Goal: Information Seeking & Learning: Learn about a topic

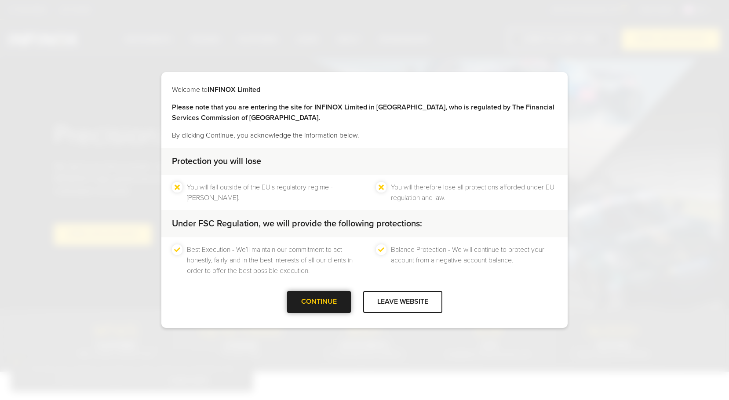
drag, startPoint x: 325, startPoint y: 322, endPoint x: 322, endPoint y: 299, distance: 22.6
click at [325, 317] on div "Welcome to INFINOX Limited Please note that you are entering the site for INFIN…" at bounding box center [364, 200] width 406 height 256
click at [319, 302] on div at bounding box center [319, 302] width 0 height 0
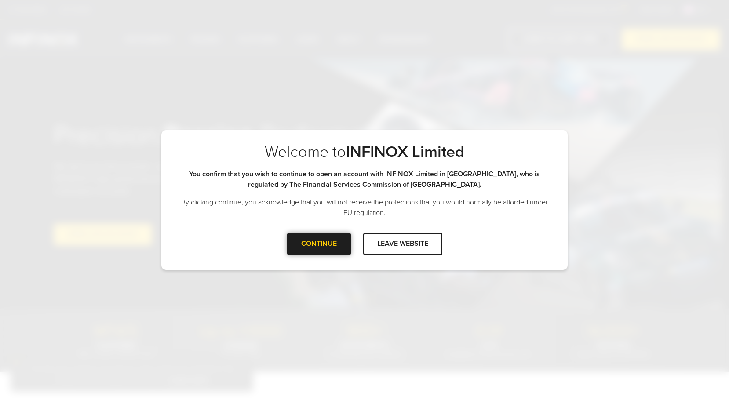
click at [322, 251] on div "CONTINUE" at bounding box center [319, 244] width 64 height 22
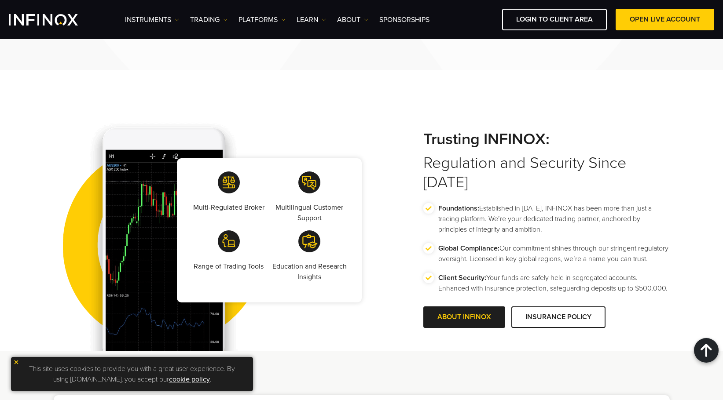
scroll to position [1759, 0]
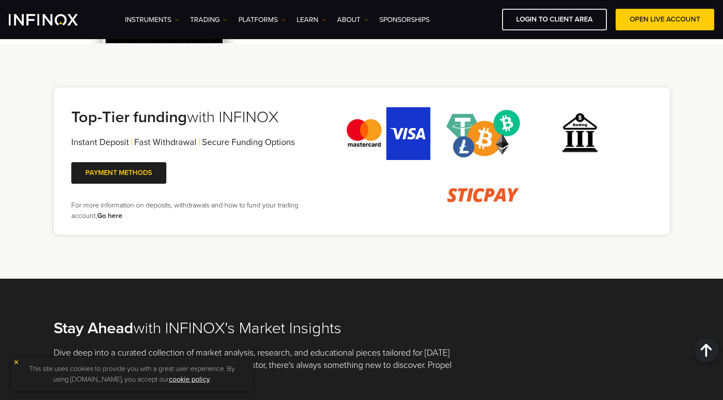
click at [15, 361] on img at bounding box center [16, 362] width 6 height 6
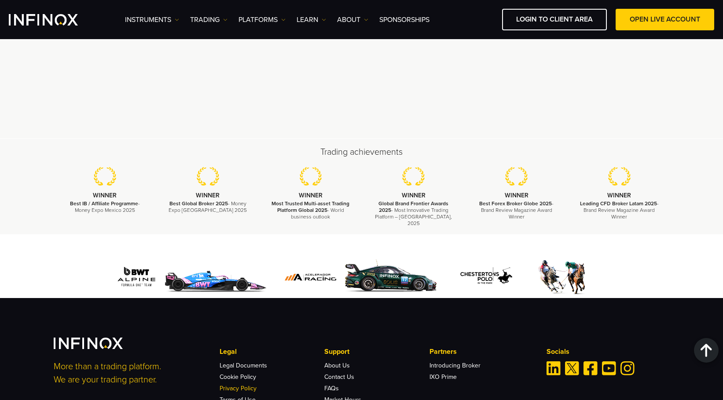
scroll to position [2686, 0]
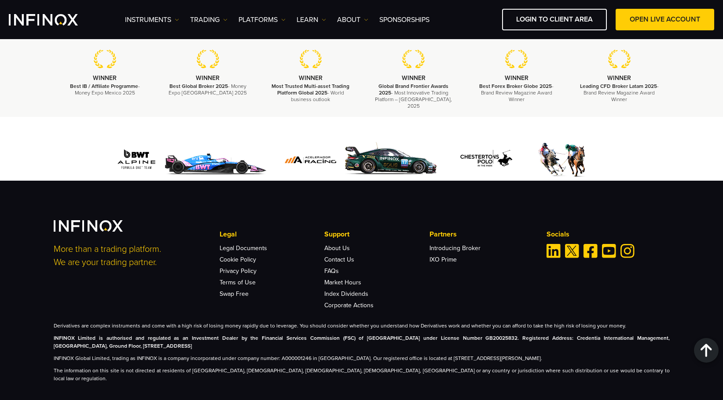
drag, startPoint x: 621, startPoint y: 352, endPoint x: 598, endPoint y: 351, distance: 23.3
click at [598, 354] on p "INFINOX Global Limited, trading as INFINOX is a company incorporated under comp…" at bounding box center [362, 358] width 616 height 8
click at [604, 354] on p "INFINOX Global Limited, trading as INFINOX is a company incorporated under comp…" at bounding box center [362, 358] width 616 height 8
drag, startPoint x: 523, startPoint y: 318, endPoint x: 530, endPoint y: 318, distance: 7.5
click at [530, 322] on p "Derivatives are complex instruments and come with a high risk of losing money r…" at bounding box center [362, 326] width 616 height 8
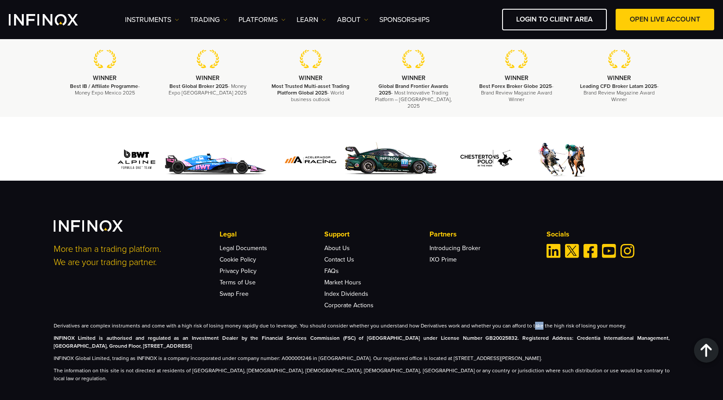
scroll to position [2642, 0]
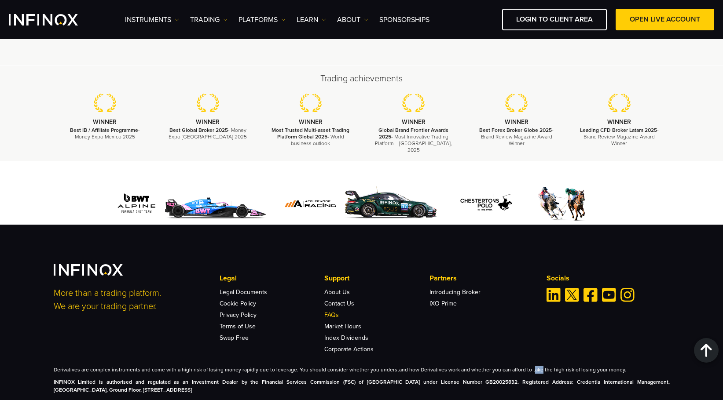
click at [333, 311] on link "FAQs" at bounding box center [331, 314] width 15 height 7
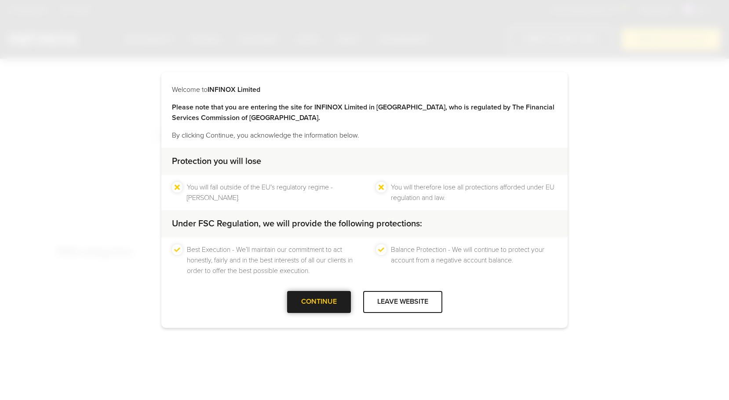
click at [319, 302] on div at bounding box center [319, 302] width 0 height 0
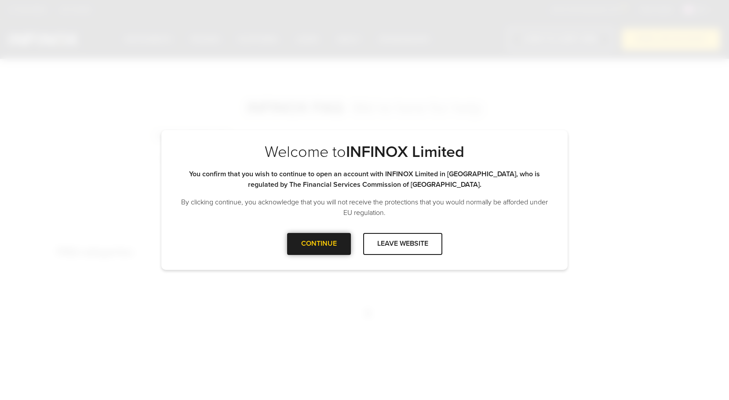
click at [319, 244] on div at bounding box center [319, 244] width 0 height 0
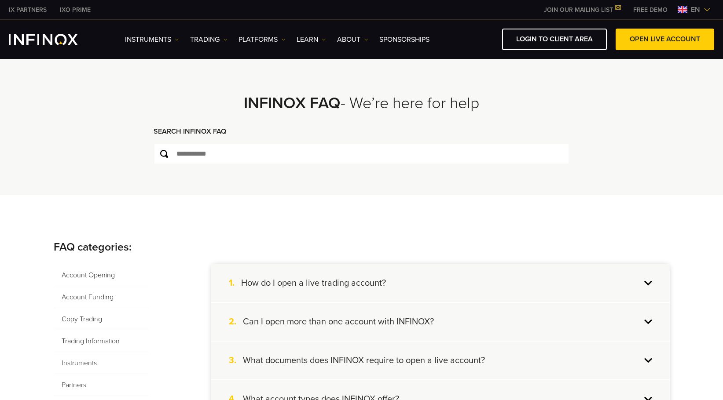
click at [698, 9] on span "en" at bounding box center [695, 9] width 16 height 11
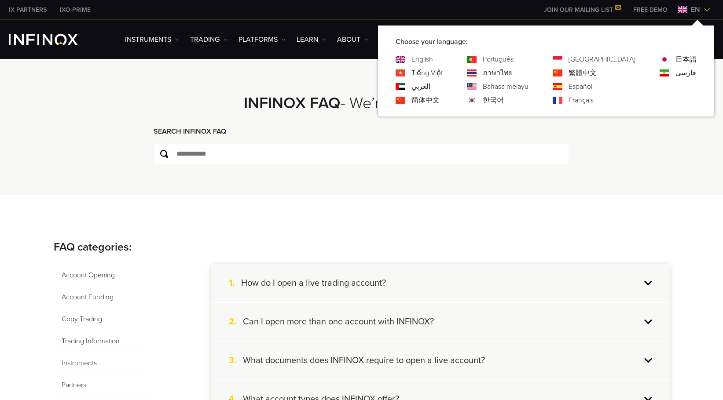
click at [593, 101] on link "Français" at bounding box center [580, 100] width 25 height 11
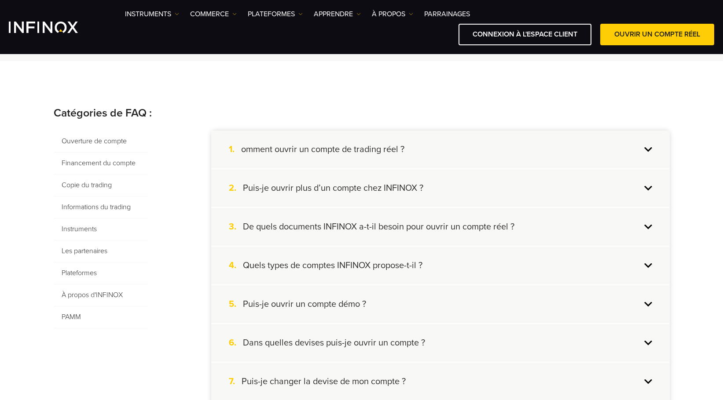
scroll to position [308, 0]
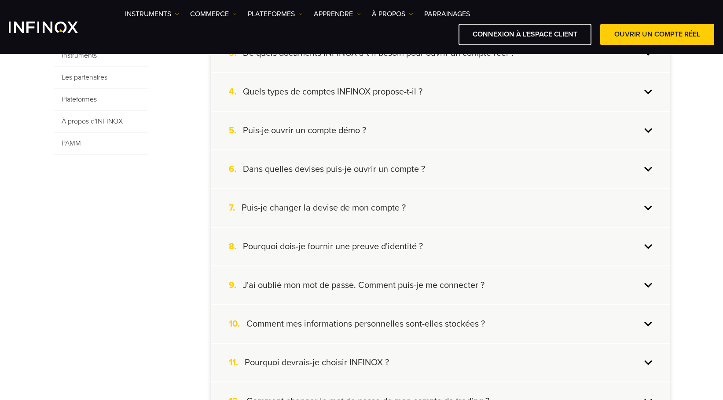
click at [405, 245] on h4 "Pourquoi dois-je fournir une preuve d'identité ?" at bounding box center [333, 246] width 180 height 11
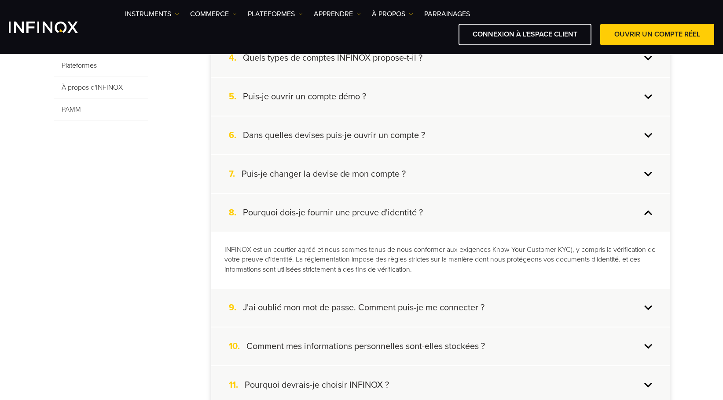
scroll to position [352, 0]
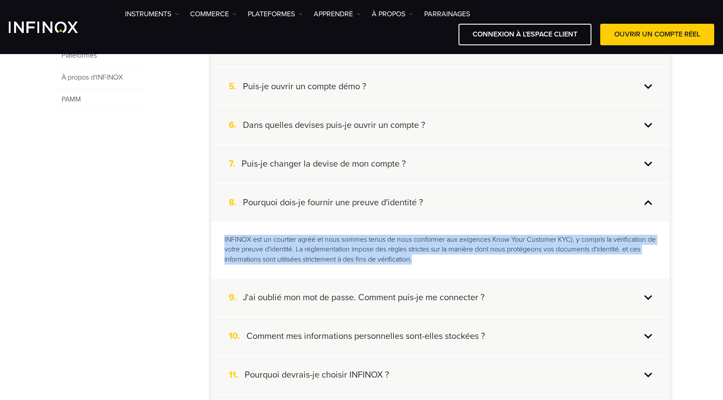
drag, startPoint x: 374, startPoint y: 257, endPoint x: 216, endPoint y: 243, distance: 158.5
click at [216, 243] on div "INFINOX est un courtier agréé et nous sommes tenus de nous conformer aux exigen…" at bounding box center [440, 250] width 458 height 57
copy p "INFINOX est un courtier agréé et nous sommes tenus de nous conformer aux exigen…"
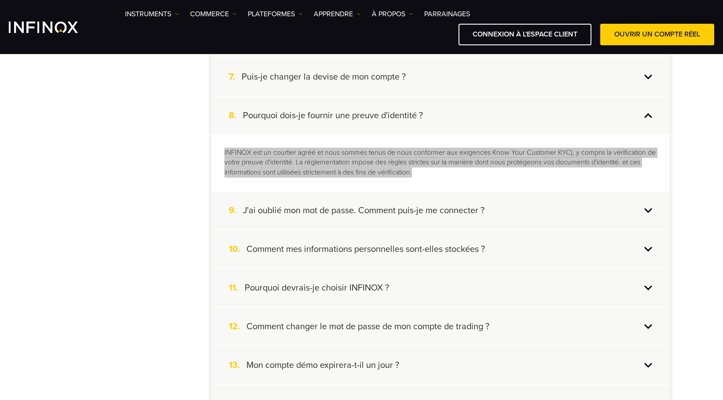
scroll to position [440, 0]
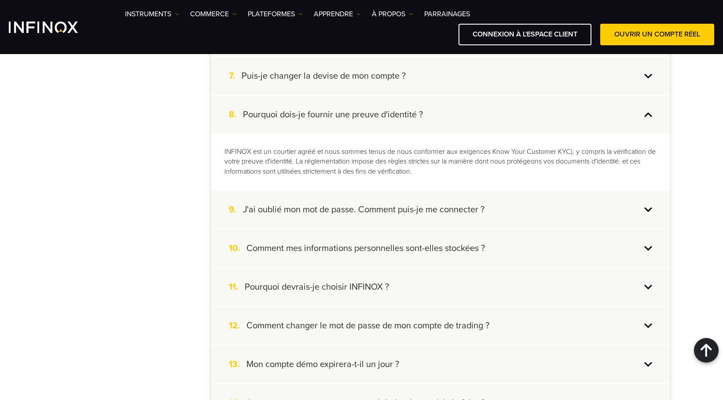
click at [457, 209] on h4 "J'ai oublié mon mot de passe. Comment puis-je me connecter ?" at bounding box center [363, 209] width 241 height 11
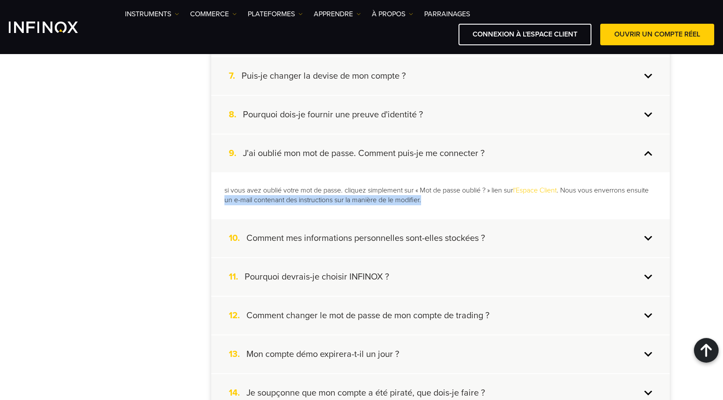
drag, startPoint x: 428, startPoint y: 203, endPoint x: 224, endPoint y: 196, distance: 203.8
click at [224, 196] on p "si vous avez oublié votre mot de passe. cliquez simplement sur « Mot de passe o…" at bounding box center [440, 196] width 432 height 20
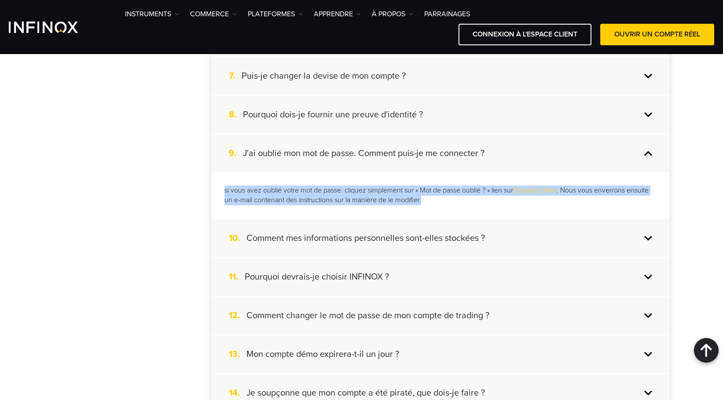
drag, startPoint x: 224, startPoint y: 193, endPoint x: 431, endPoint y: 202, distance: 206.9
click at [431, 202] on p "si vous avez oublié votre mot de passe. cliquez simplement sur « Mot de passe o…" at bounding box center [440, 196] width 432 height 20
copy p "si vous avez oublié votre mot de passe. cliquez simplement sur « Mot de passe o…"
click at [492, 208] on div "si vous avez oublié votre mot de passe. cliquez simplement sur « Mot de passe o…" at bounding box center [440, 195] width 458 height 47
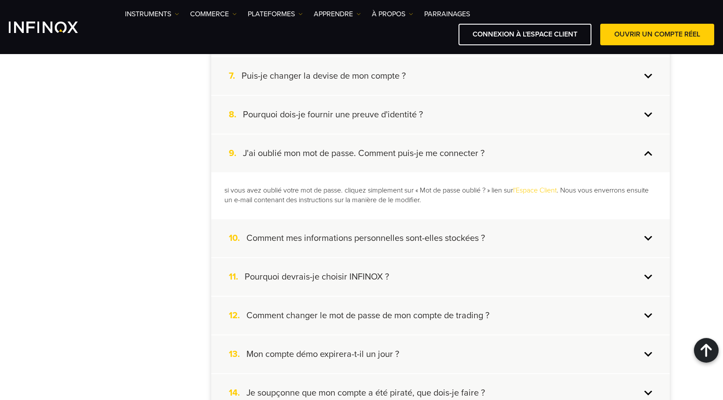
click at [609, 236] on div "10. Comment mes informations personnelles sont-elles stockées ?" at bounding box center [440, 238] width 458 height 38
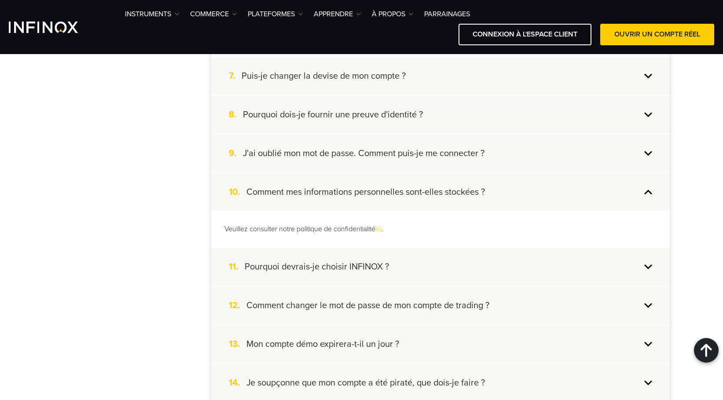
click at [548, 263] on div "11. Pourquoi devrais-je choisir INFINOX ?" at bounding box center [440, 267] width 458 height 38
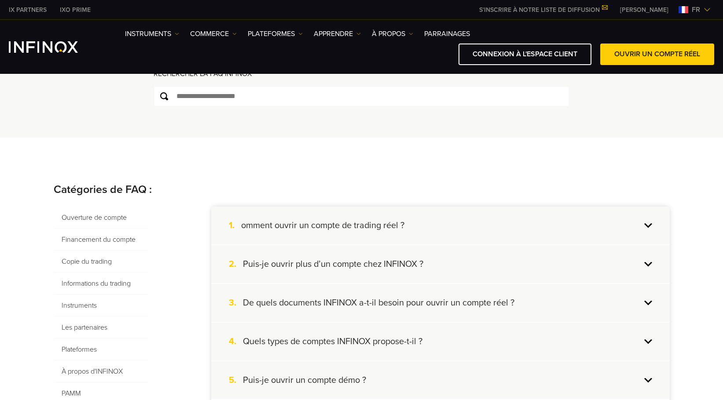
scroll to position [88, 0]
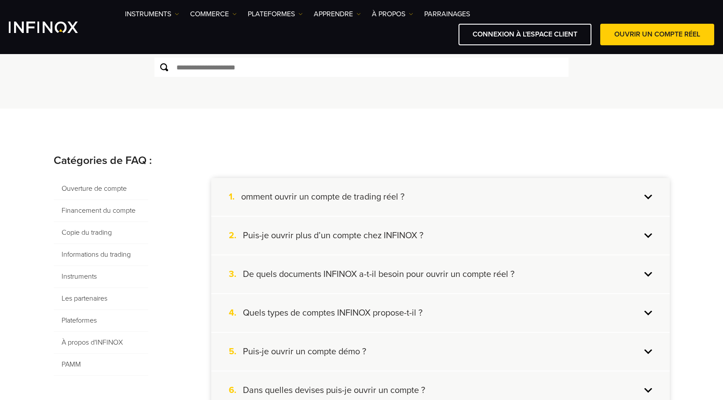
click at [113, 215] on span "Financement du compte" at bounding box center [101, 211] width 95 height 22
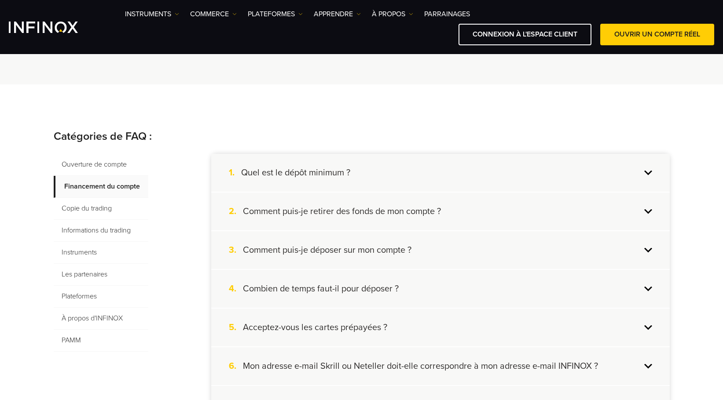
scroll to position [132, 0]
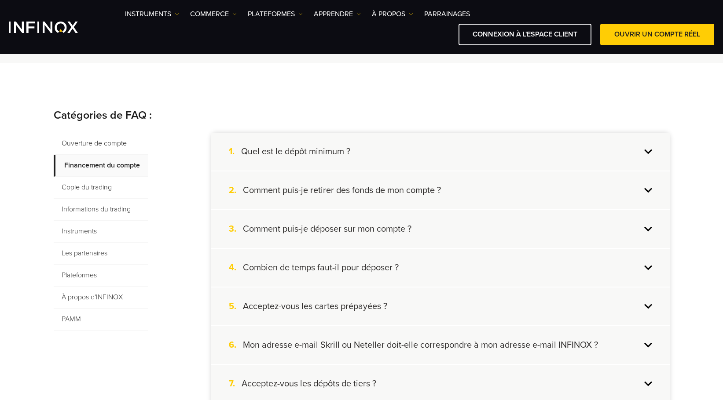
click at [435, 222] on div "3. Comment puis-je déposer sur mon compte ?" at bounding box center [440, 229] width 458 height 38
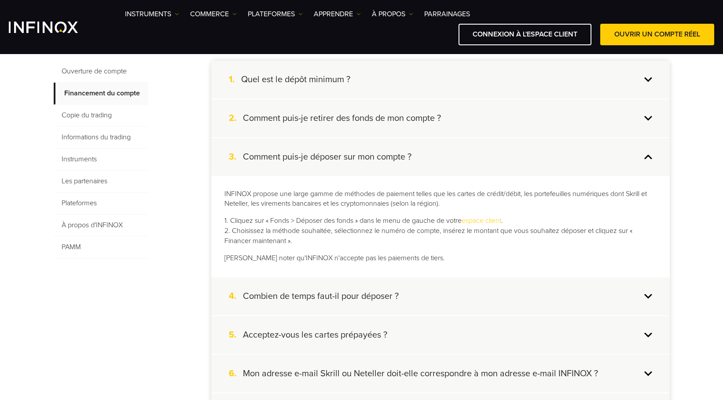
scroll to position [220, 0]
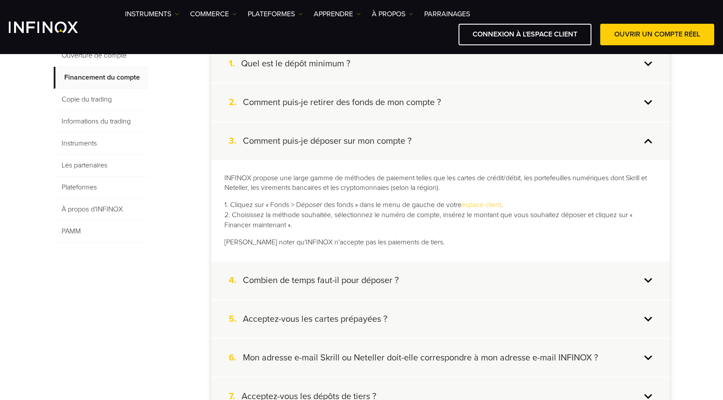
click at [456, 281] on div "4. Combien de temps faut-il pour déposer ?" at bounding box center [440, 281] width 458 height 38
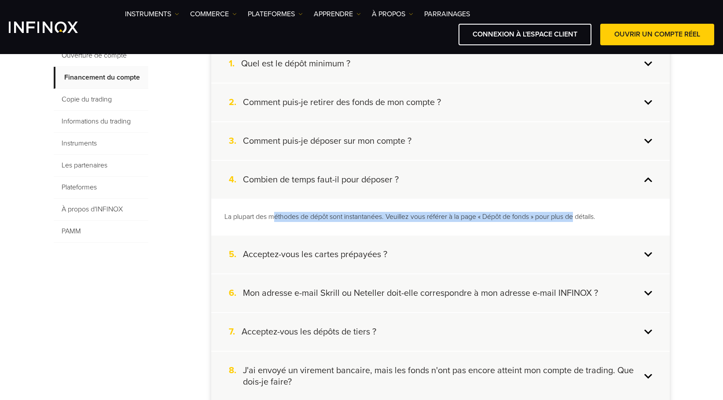
drag, startPoint x: 272, startPoint y: 217, endPoint x: 579, endPoint y: 223, distance: 307.0
click at [579, 223] on div "La plupart des méthodes de dépôt sont instantanées. Veuillez vous référer à la …" at bounding box center [440, 217] width 458 height 37
click at [526, 220] on p "La plupart des méthodes de dépôt sont instantanées. Veuillez vous référer à la …" at bounding box center [440, 217] width 432 height 10
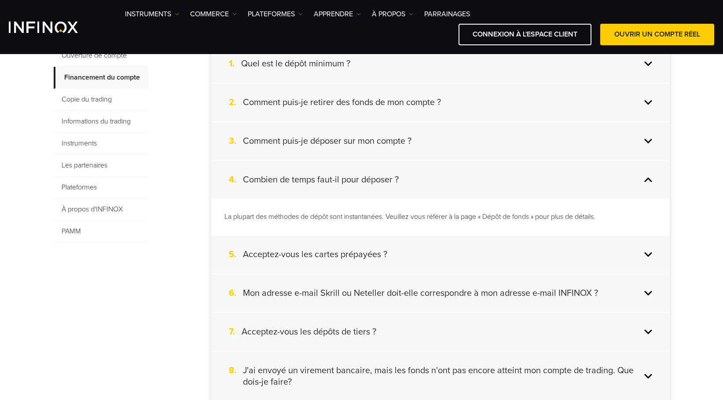
click at [479, 216] on p "La plupart des méthodes de dépôt sont instantanées. Veuillez vous référer à la …" at bounding box center [440, 217] width 432 height 10
click at [431, 260] on div "5. Acceptez-vous les cartes prépayées ?" at bounding box center [440, 255] width 458 height 38
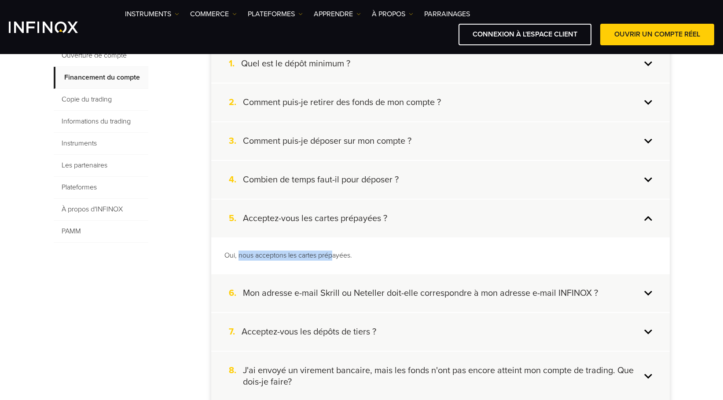
drag, startPoint x: 254, startPoint y: 256, endPoint x: 348, endPoint y: 257, distance: 94.1
click at [341, 258] on p "Oui, nous acceptons les cartes prépayées." at bounding box center [440, 256] width 432 height 10
click at [358, 257] on p "Oui, nous acceptons les cartes prépayées." at bounding box center [440, 256] width 432 height 10
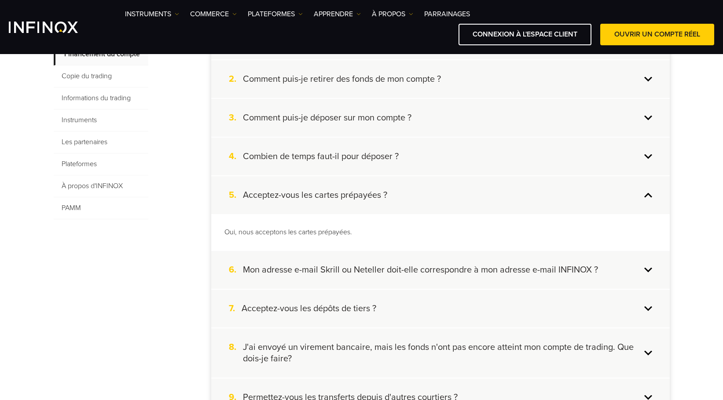
scroll to position [264, 0]
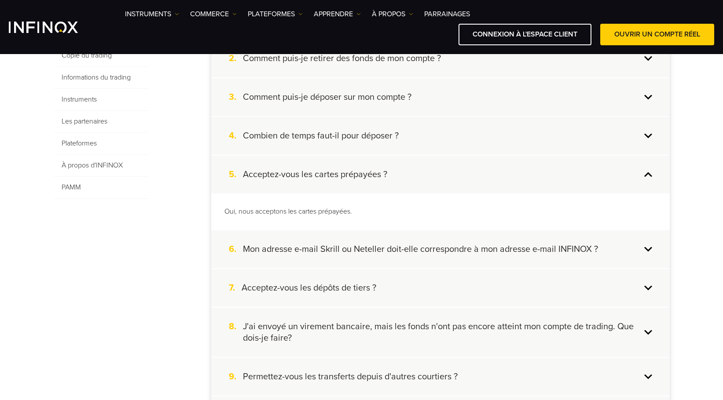
click at [387, 245] on h4 "Mon adresse e-mail Skrill ou Neteller doit-elle correspondre à mon adresse e-ma…" at bounding box center [420, 249] width 355 height 11
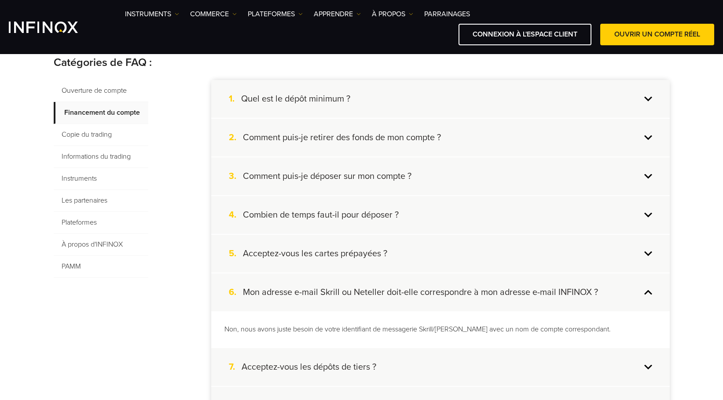
scroll to position [176, 0]
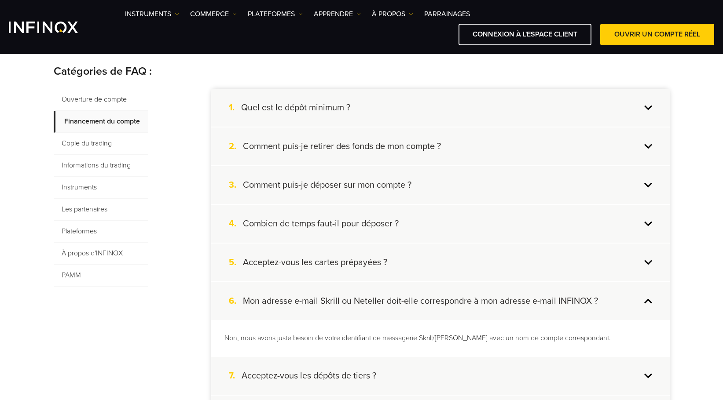
click at [418, 197] on div "3. Comment puis-je déposer sur mon compte ?" at bounding box center [440, 185] width 458 height 38
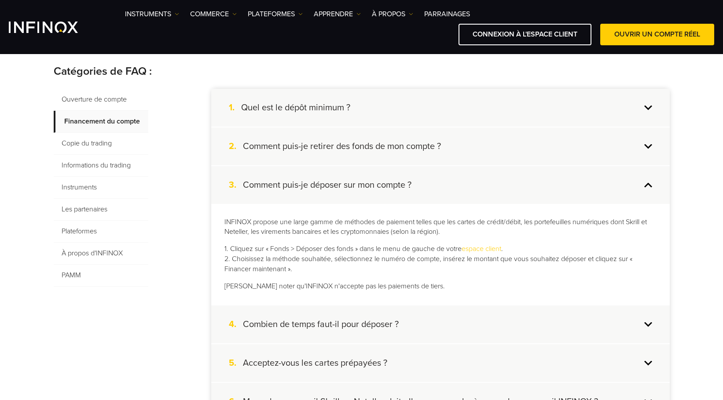
click at [435, 152] on h4 "Comment puis-je retirer des fonds de mon compte ?" at bounding box center [342, 146] width 198 height 11
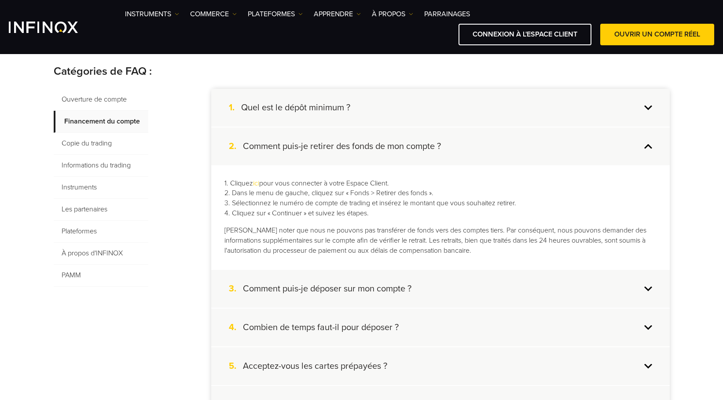
click at [378, 116] on div "1. Quel est le dépôt minimum ?" at bounding box center [440, 108] width 458 height 38
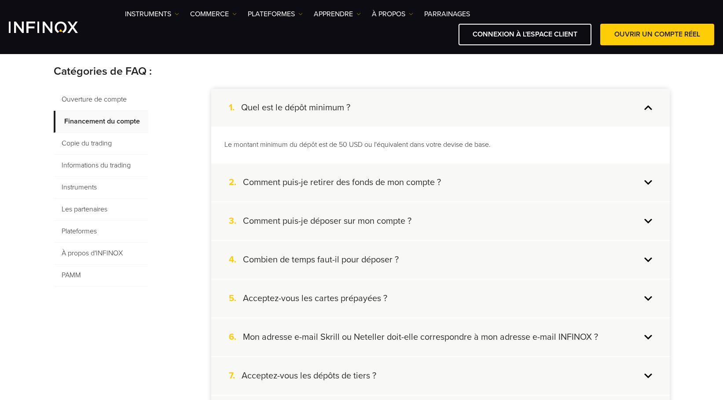
click at [376, 267] on div "4. Combien de temps faut-il pour déposer ?" at bounding box center [440, 260] width 458 height 38
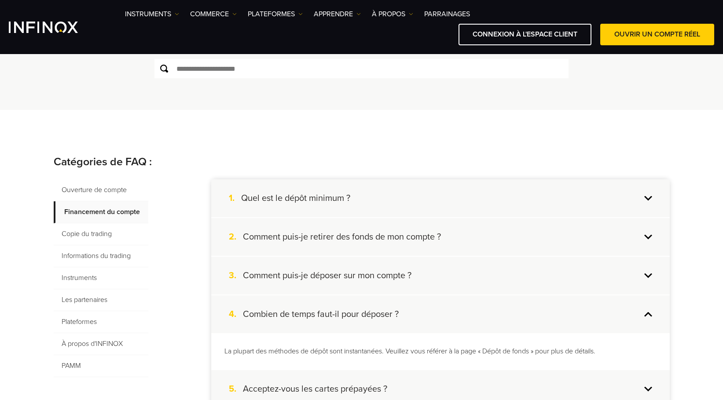
scroll to position [0, 0]
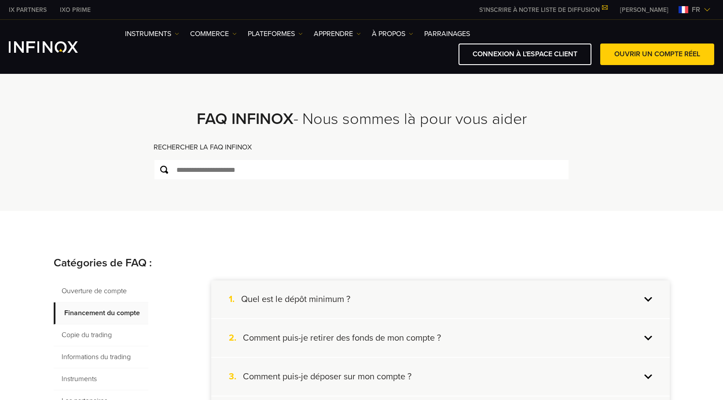
click at [704, 9] on img at bounding box center [706, 9] width 7 height 7
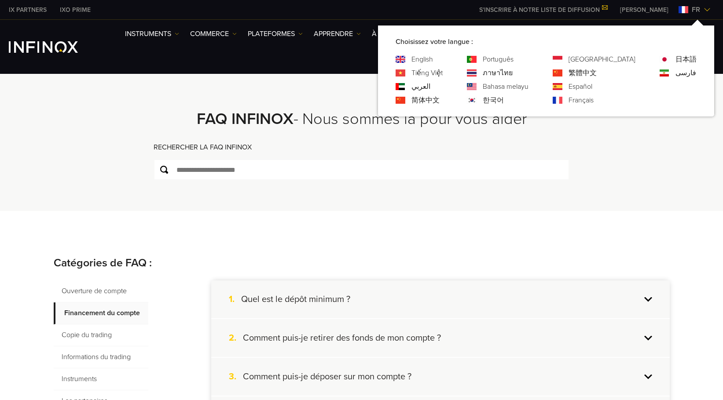
click at [617, 59] on link "[GEOGRAPHIC_DATA]" at bounding box center [601, 59] width 67 height 11
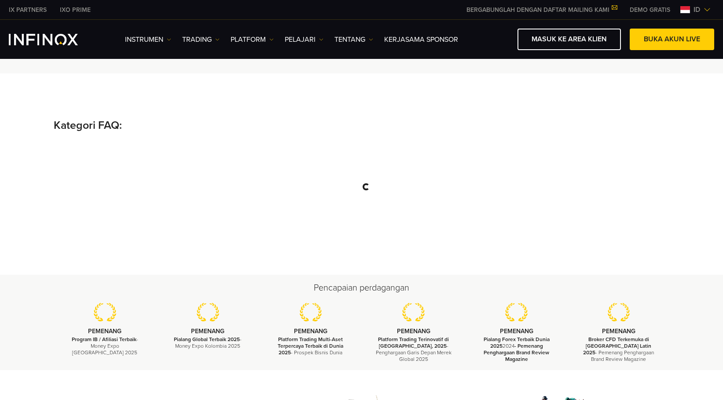
scroll to position [132, 0]
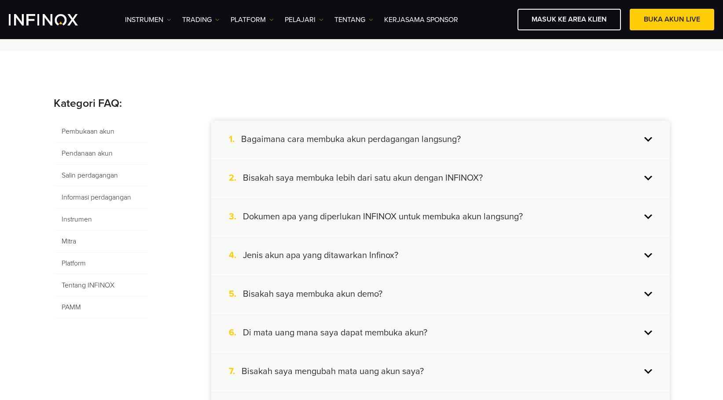
click at [92, 154] on span "Pendanaan akun" at bounding box center [101, 154] width 95 height 22
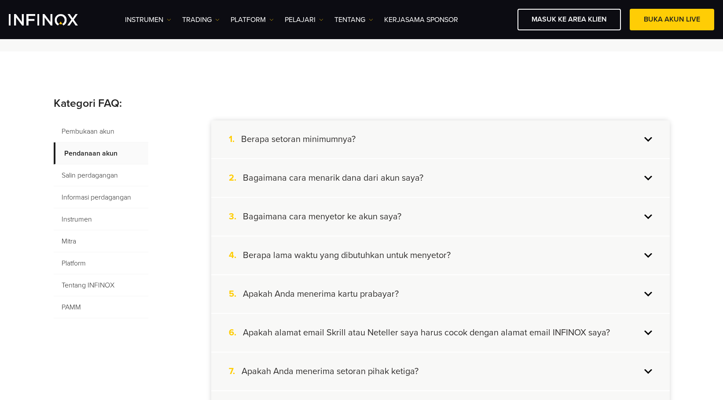
click at [326, 258] on h4 "Berapa lama waktu yang dibutuhkan untuk menyetor?" at bounding box center [347, 255] width 208 height 11
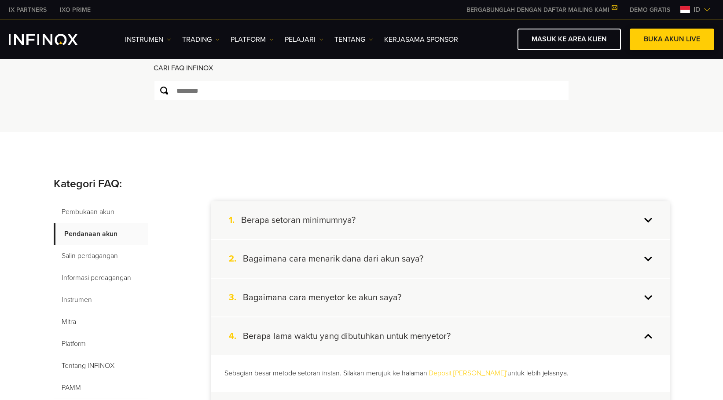
scroll to position [0, 0]
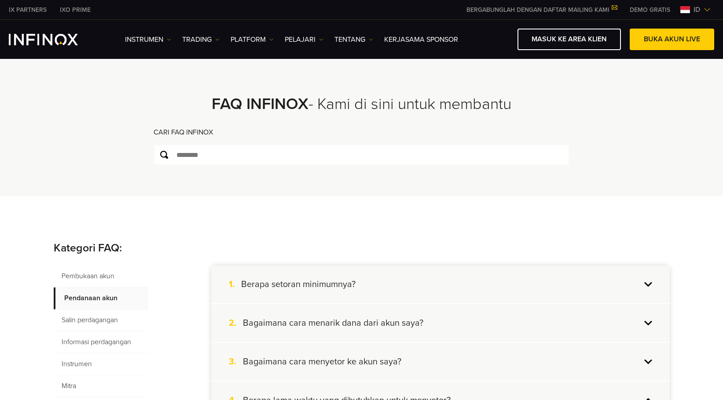
click at [697, 10] on span "id" at bounding box center [697, 9] width 14 height 11
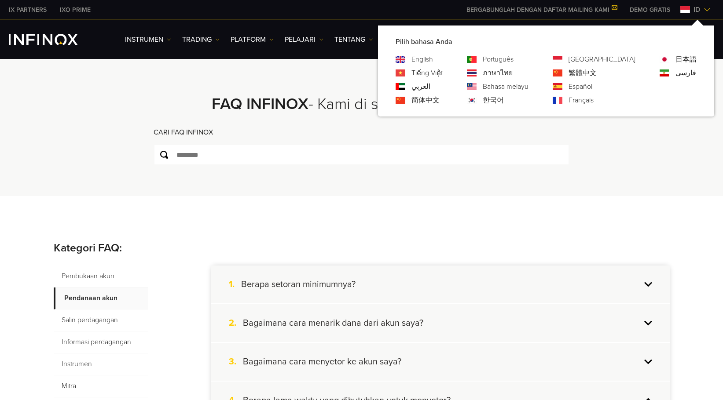
click at [442, 73] on link "Tiếng Việt" at bounding box center [426, 73] width 31 height 11
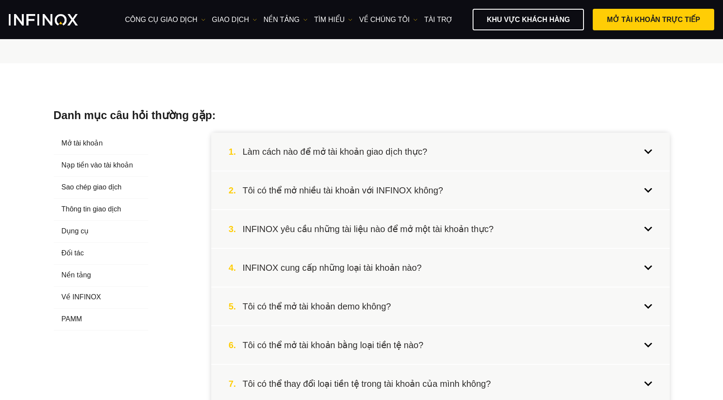
scroll to position [132, 0]
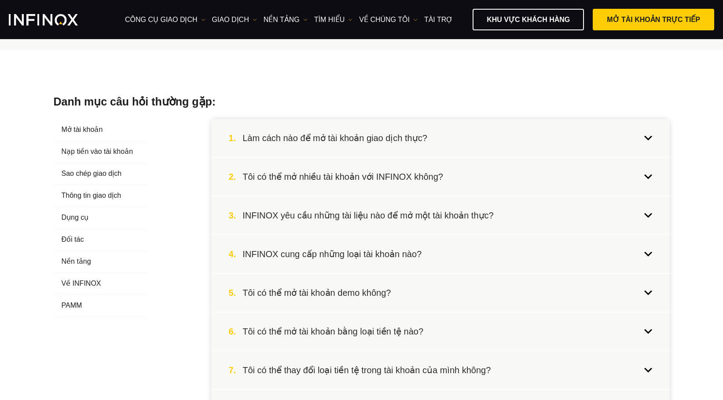
click at [115, 152] on span "Nạp tiền vào tài khoản" at bounding box center [101, 152] width 95 height 22
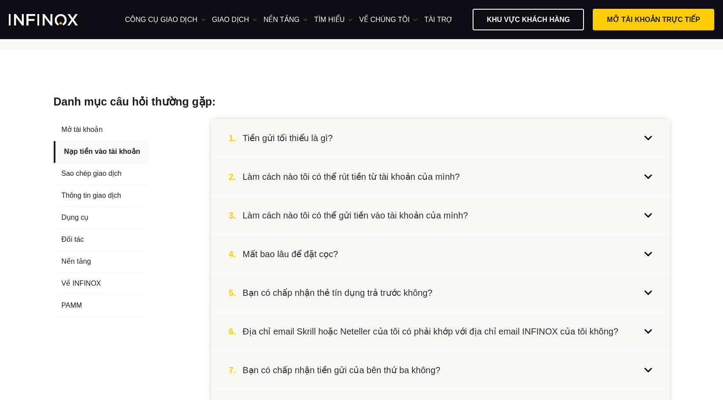
click at [313, 255] on h4 "Mất bao lâu để đặt cọc?" at bounding box center [289, 253] width 95 height 11
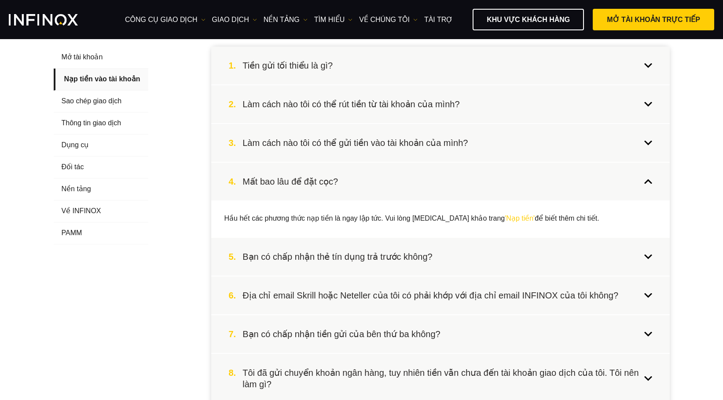
scroll to position [220, 0]
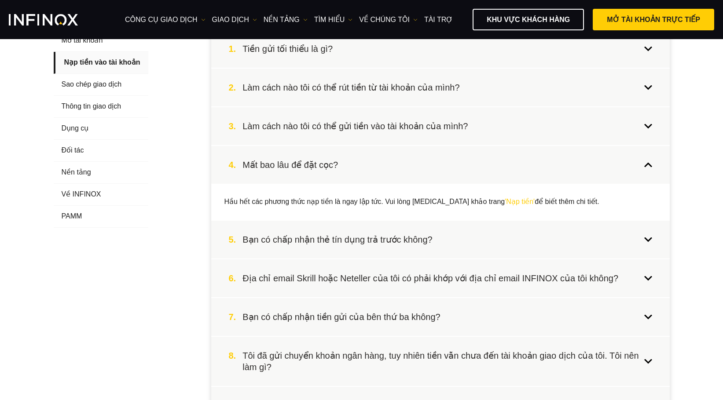
drag, startPoint x: 476, startPoint y: 202, endPoint x: 486, endPoint y: 159, distance: 44.2
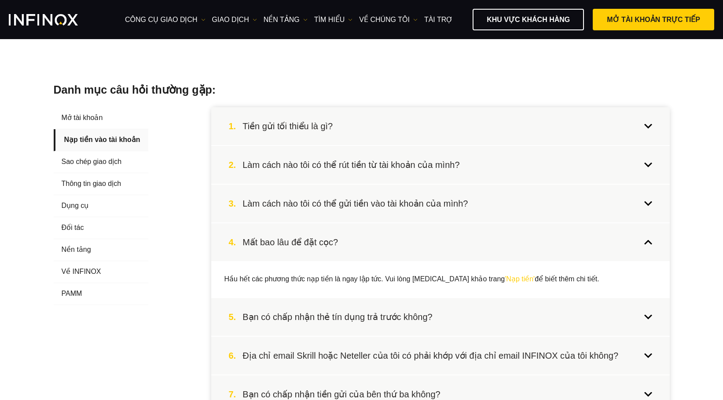
scroll to position [0, 0]
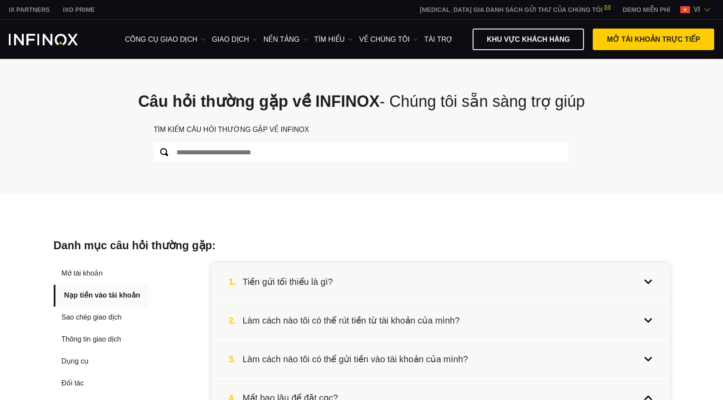
click at [705, 7] on img at bounding box center [706, 9] width 7 height 7
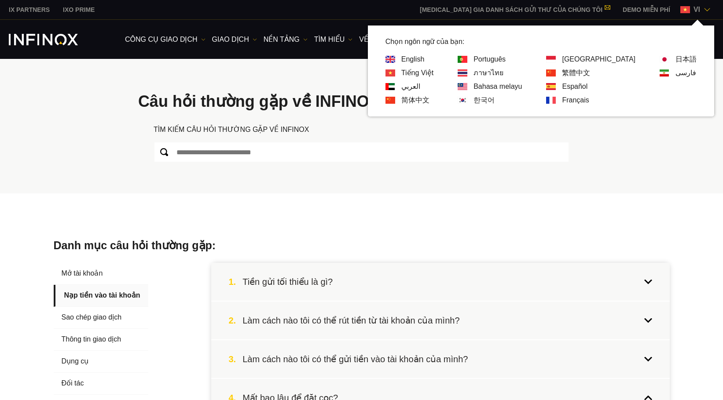
click at [424, 61] on link "English" at bounding box center [412, 59] width 23 height 11
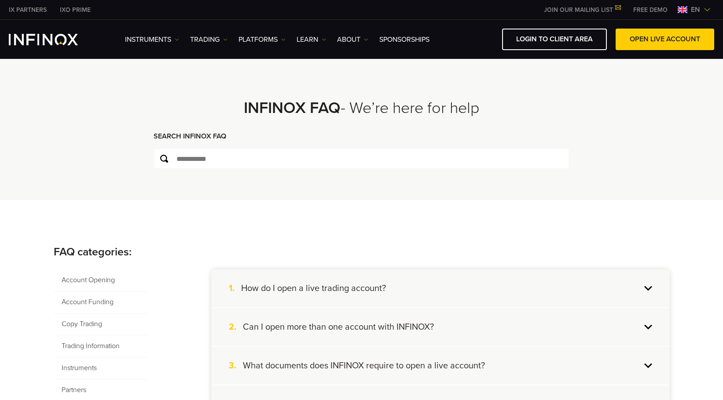
scroll to position [220, 0]
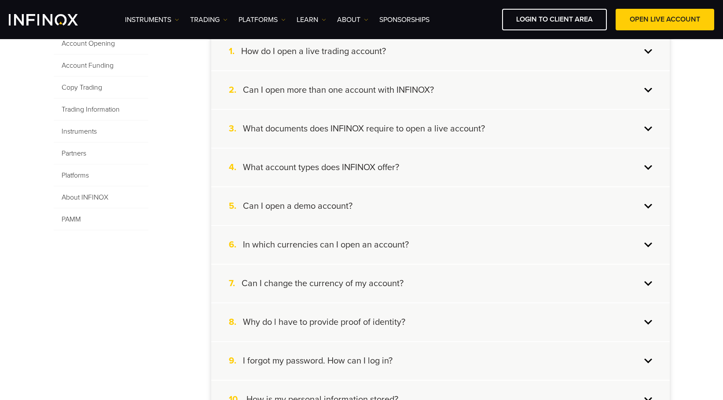
click at [428, 244] on div "6. In which currencies can I open an account?" at bounding box center [440, 245] width 458 height 38
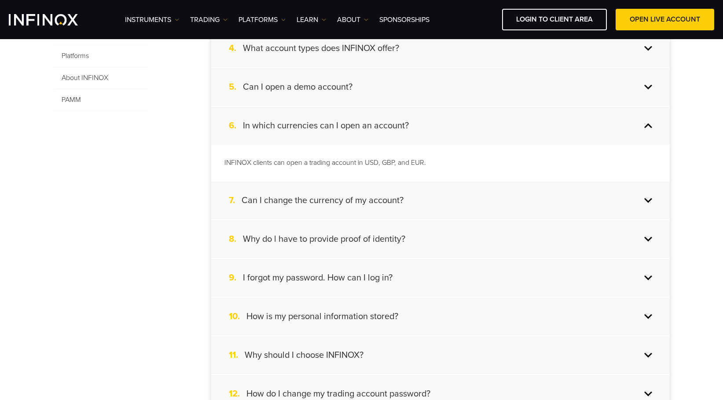
scroll to position [352, 0]
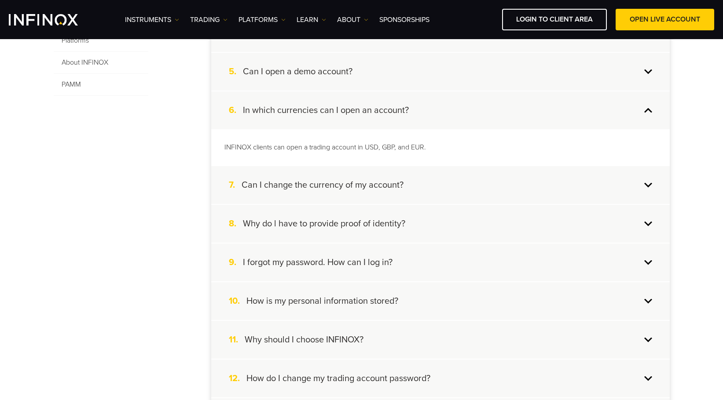
click at [401, 196] on div "7. Can I change the currency of my account?" at bounding box center [440, 185] width 458 height 38
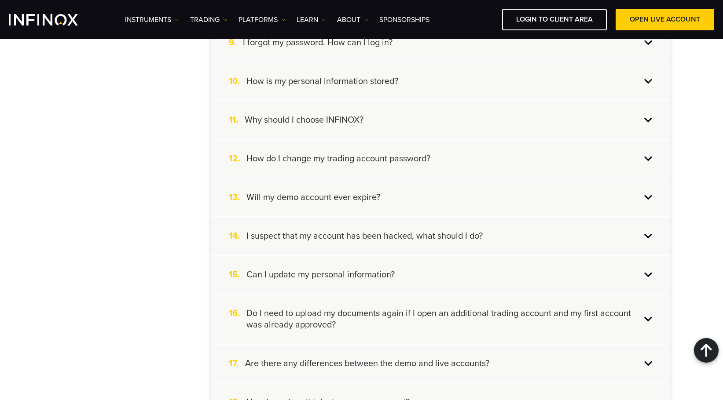
click at [451, 157] on div "12. How do I change my trading account password?" at bounding box center [440, 159] width 458 height 38
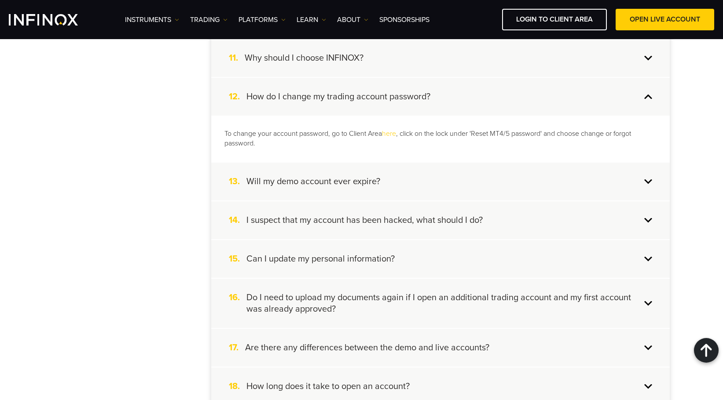
scroll to position [623, 0]
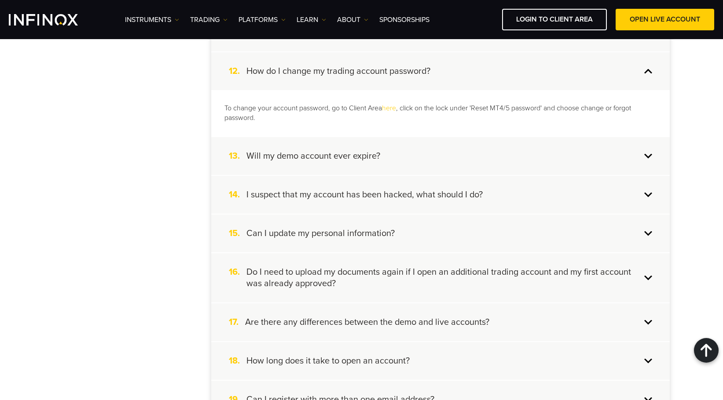
click at [490, 165] on div "13. Will my demo account ever expire?" at bounding box center [440, 156] width 458 height 38
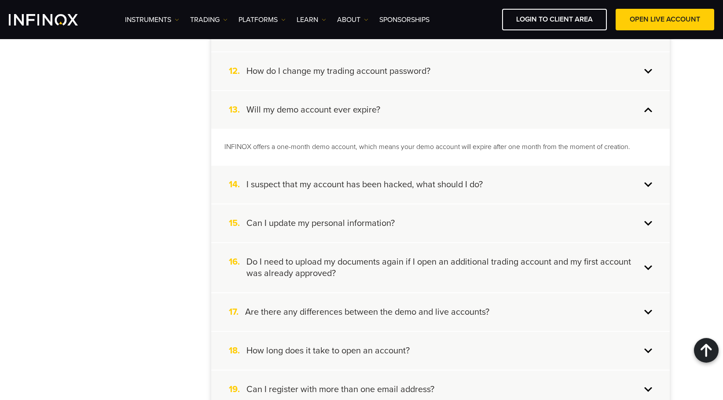
click at [472, 186] on h4 "I suspect that my account has been hacked, what should I do?" at bounding box center [364, 184] width 236 height 11
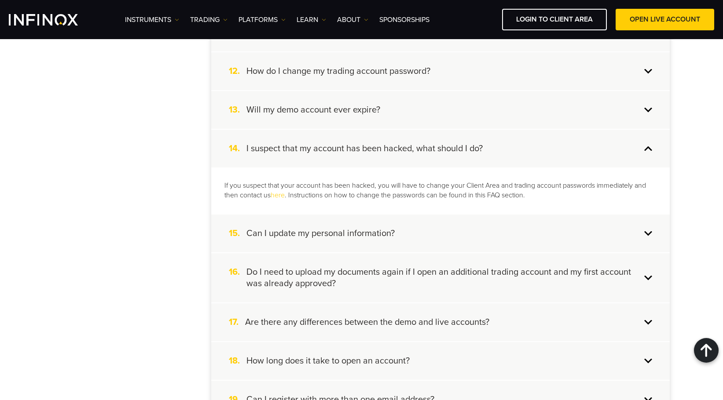
click at [500, 191] on p "If you suspect that your account has been hacked, you will have to change your …" at bounding box center [440, 191] width 432 height 20
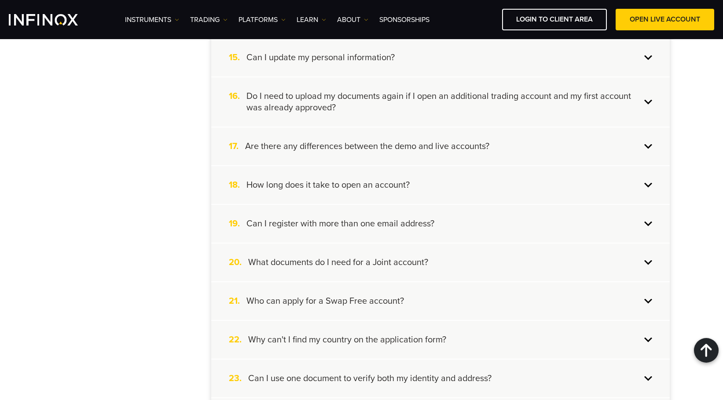
click at [493, 156] on div "17. Are there any differences between the demo and live accounts?" at bounding box center [440, 147] width 458 height 38
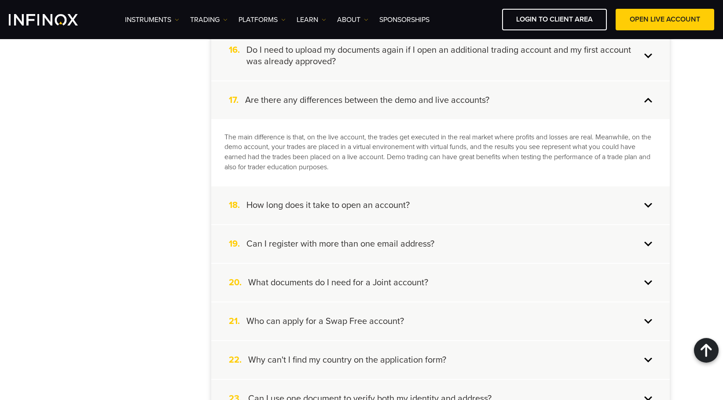
scroll to position [793, 0]
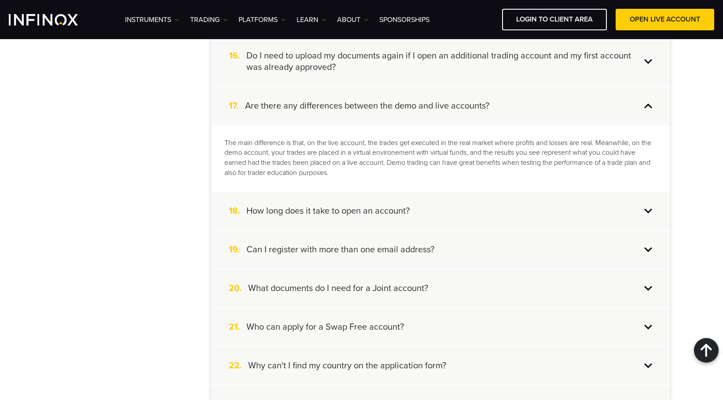
click at [524, 111] on div "17. Are there any differences between the demo and live accounts?" at bounding box center [440, 106] width 458 height 38
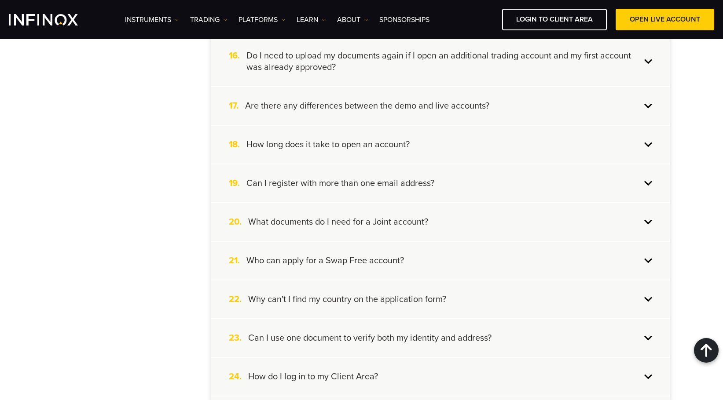
click at [471, 192] on div "19. Can I register with more than one email address?" at bounding box center [440, 183] width 458 height 38
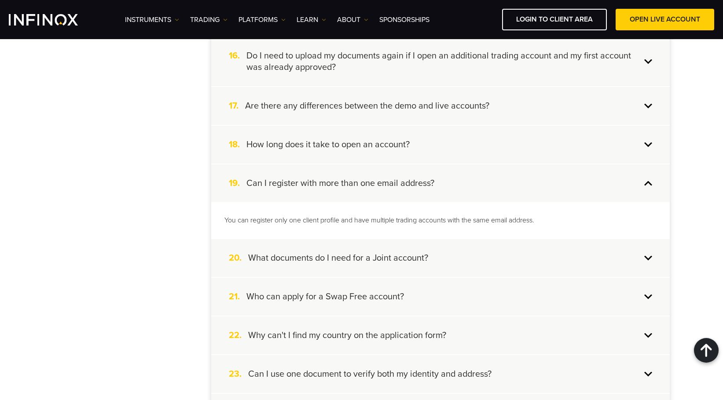
click at [479, 184] on div "19. Can I register with more than one email address?" at bounding box center [440, 183] width 458 height 38
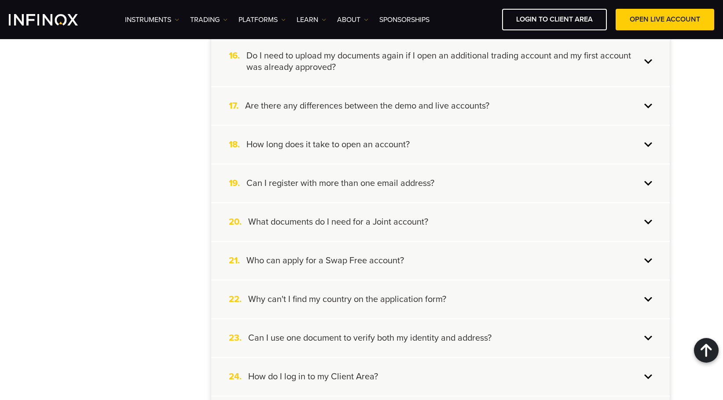
click at [468, 224] on div "20. What documents do I need for a Joint account?" at bounding box center [440, 222] width 458 height 38
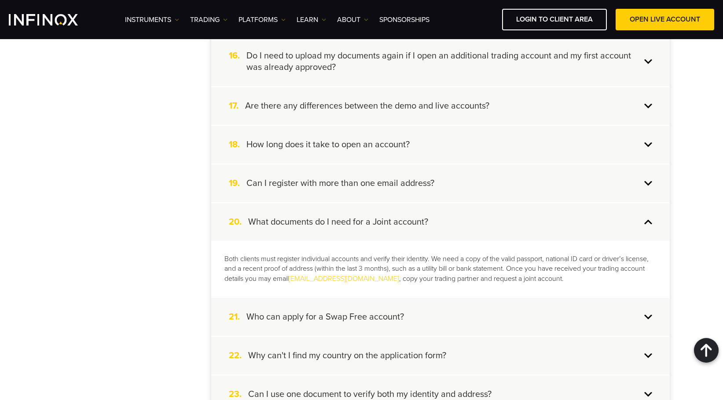
click at [468, 223] on div "20. What documents do I need for a Joint account?" at bounding box center [440, 222] width 458 height 38
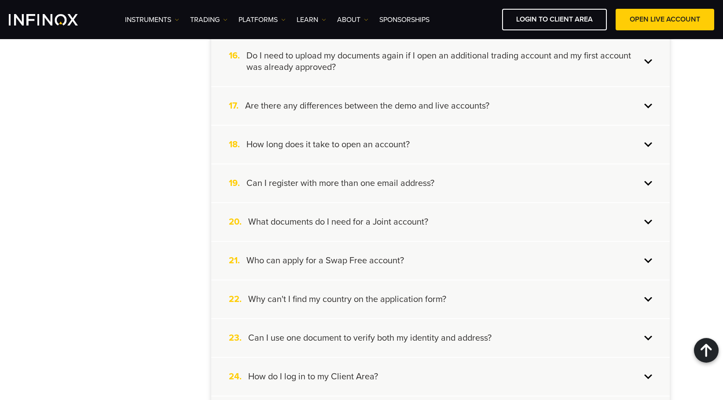
click at [439, 258] on div "21. Who can apply for a Swap Free account?" at bounding box center [440, 261] width 458 height 38
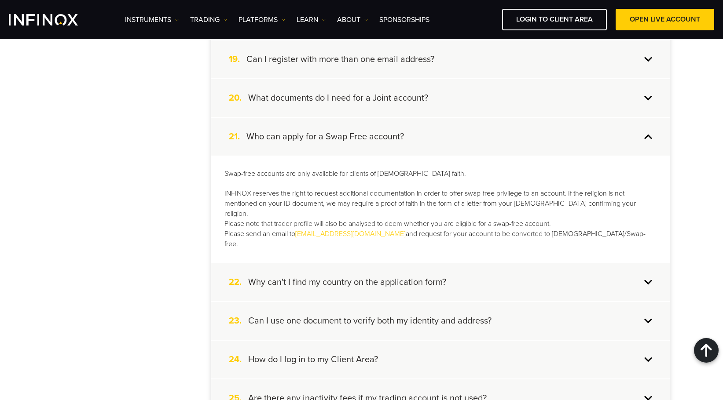
scroll to position [925, 0]
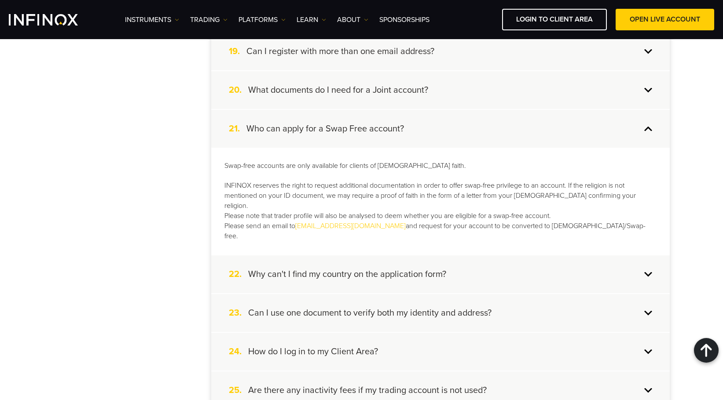
click at [442, 269] on h4 "Why can't I find my country on the application form?" at bounding box center [347, 274] width 198 height 11
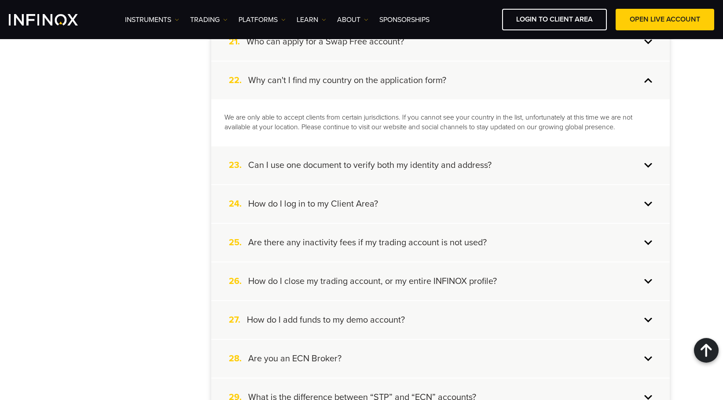
scroll to position [1013, 0]
click at [426, 253] on div "25. Are there any inactivity fees if my trading account is not used?" at bounding box center [440, 242] width 458 height 38
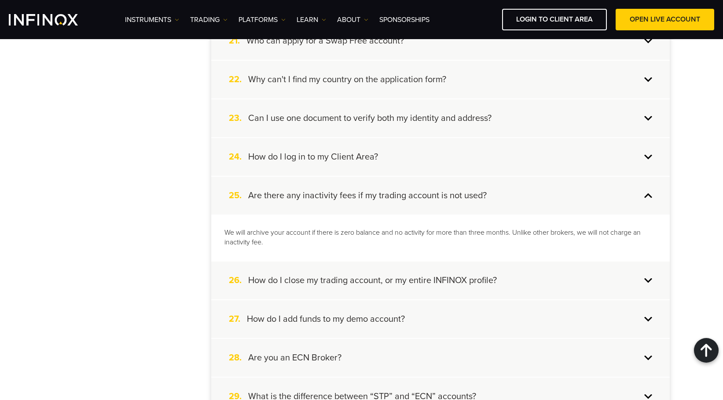
click at [411, 285] on h4 "How do I close my trading account, or my entire INFINOX profile?" at bounding box center [372, 280] width 248 height 11
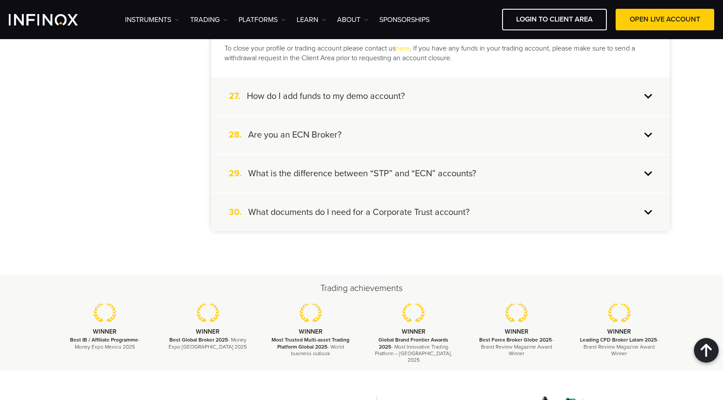
scroll to position [1145, 0]
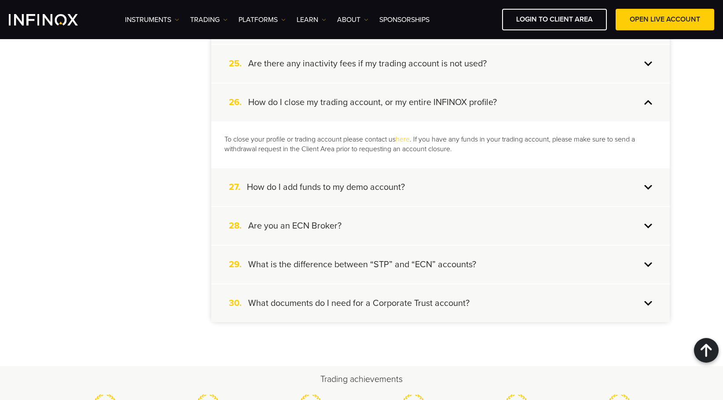
click at [366, 304] on h4 "What documents do I need for a Corporate Trust account?" at bounding box center [358, 303] width 221 height 11
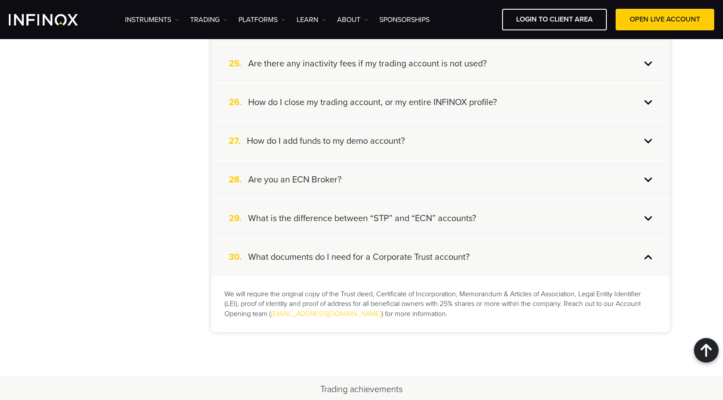
click at [390, 221] on h4 "What is the difference between “STP” and “ECN” accounts?" at bounding box center [362, 218] width 228 height 11
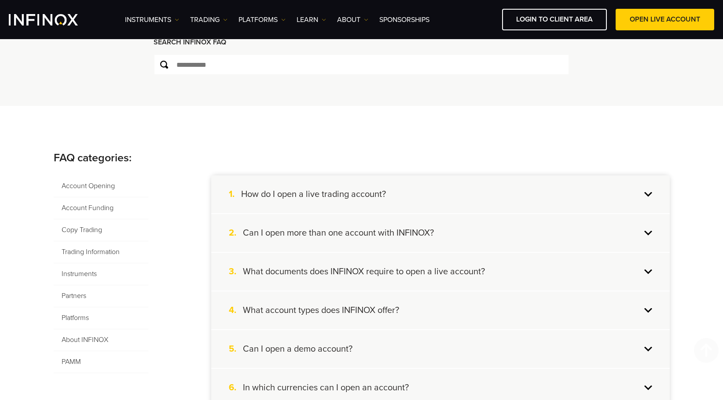
scroll to position [0, 0]
